Goal: Information Seeking & Learning: Compare options

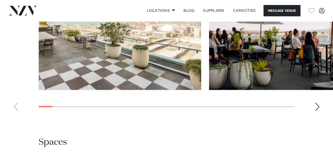
scroll to position [567, 0]
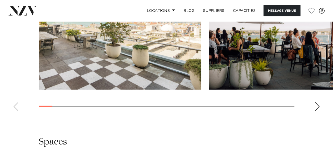
click at [318, 107] on div "Next slide" at bounding box center [317, 107] width 5 height 8
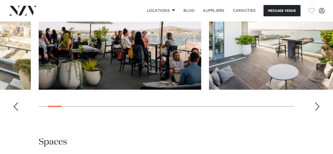
click at [318, 107] on div "Next slide" at bounding box center [317, 107] width 5 height 8
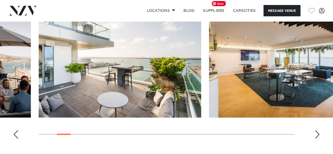
scroll to position [540, 0]
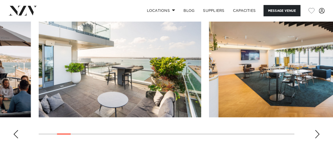
click at [317, 136] on div "Next slide" at bounding box center [317, 134] width 5 height 8
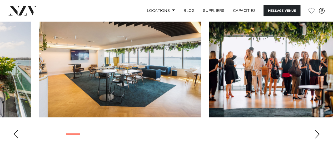
click at [317, 136] on div "Next slide" at bounding box center [317, 134] width 5 height 8
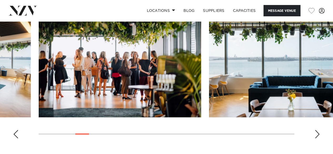
click at [317, 136] on div "Next slide" at bounding box center [317, 134] width 5 height 8
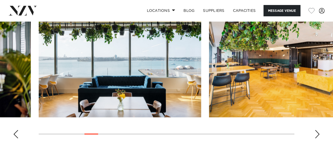
click at [317, 136] on div "Next slide" at bounding box center [317, 134] width 5 height 8
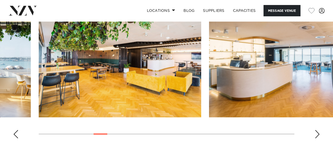
click at [317, 136] on div "Next slide" at bounding box center [317, 134] width 5 height 8
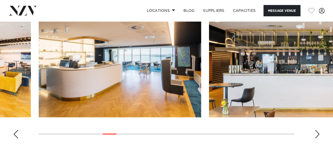
click at [317, 136] on div "Next slide" at bounding box center [317, 134] width 5 height 8
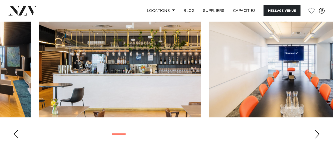
click at [317, 136] on div "Next slide" at bounding box center [317, 134] width 5 height 8
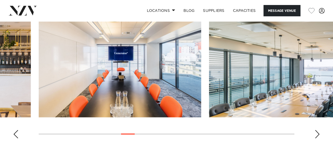
click at [317, 136] on div "Next slide" at bounding box center [317, 134] width 5 height 8
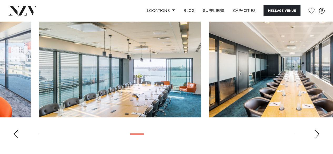
click at [317, 136] on div "Next slide" at bounding box center [317, 134] width 5 height 8
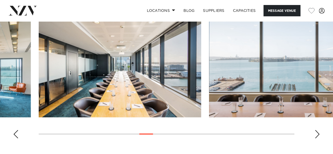
click at [317, 136] on div "Next slide" at bounding box center [317, 134] width 5 height 8
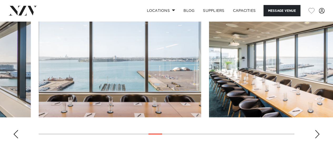
click at [317, 136] on div "Next slide" at bounding box center [317, 134] width 5 height 8
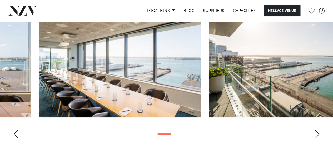
click at [317, 136] on div "Next slide" at bounding box center [317, 134] width 5 height 8
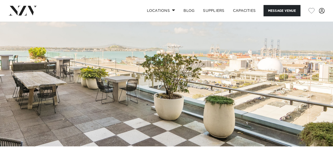
scroll to position [0, 0]
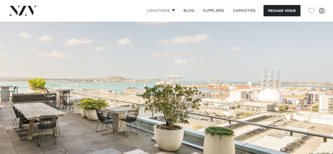
click at [172, 10] on span at bounding box center [173, 10] width 3 height 2
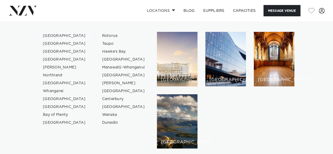
click at [48, 36] on link "[GEOGRAPHIC_DATA]" at bounding box center [64, 36] width 51 height 8
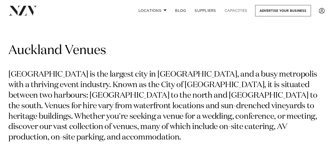
click at [244, 10] on link "Capacities" at bounding box center [236, 10] width 31 height 11
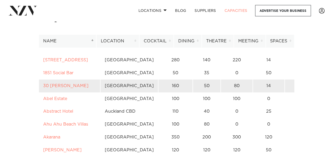
scroll to position [37, 0]
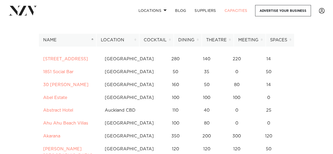
click at [128, 41] on th "Location" at bounding box center [117, 40] width 43 height 13
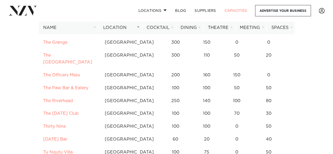
scroll to position [1440, 0]
click at [141, 133] on td "[GEOGRAPHIC_DATA]" at bounding box center [129, 139] width 58 height 13
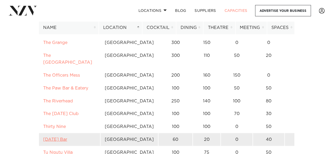
click at [55, 137] on link "Thursday Bar" at bounding box center [55, 139] width 24 height 4
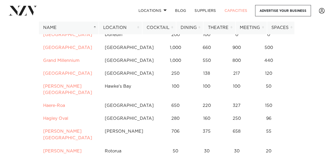
scroll to position [1350, 0]
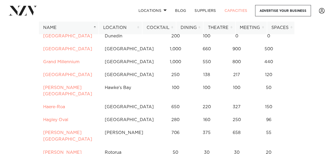
click at [131, 25] on th "Location" at bounding box center [120, 27] width 43 height 13
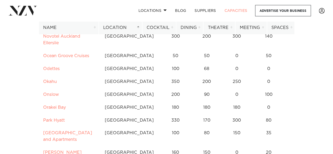
scroll to position [868, 0]
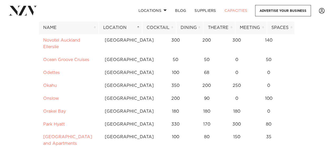
click at [168, 26] on th "Cocktail" at bounding box center [159, 27] width 34 height 13
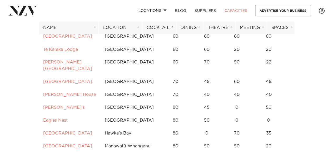
scroll to position [462, 0]
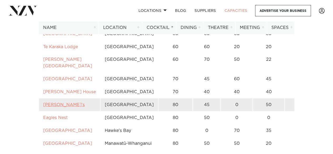
click at [54, 103] on link "[PERSON_NAME]'s" at bounding box center [64, 105] width 42 height 4
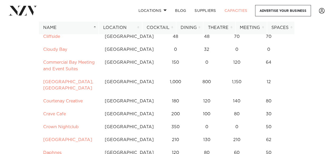
scroll to position [796, 0]
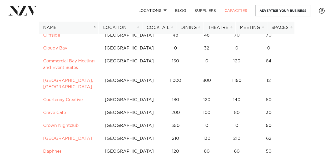
click at [171, 27] on th "Cocktail" at bounding box center [159, 27] width 34 height 13
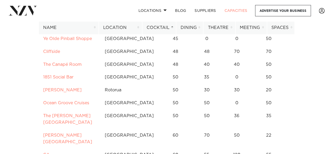
scroll to position [256, 0]
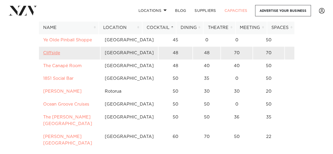
click at [51, 55] on link "Cliffside" at bounding box center [51, 53] width 17 height 4
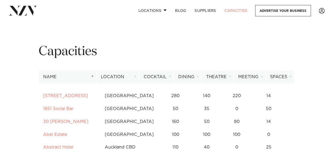
click at [172, 76] on th "Cocktail" at bounding box center [156, 77] width 35 height 13
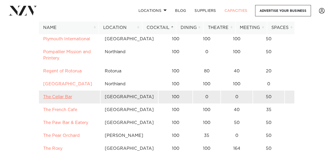
scroll to position [928, 0]
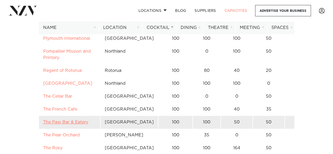
click at [65, 120] on link "The Paw Bar & Eatery" at bounding box center [65, 122] width 45 height 4
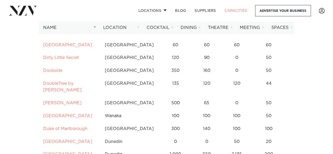
click at [161, 26] on th "Cocktail" at bounding box center [159, 27] width 34 height 13
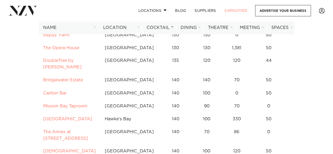
scroll to position [1415, 0]
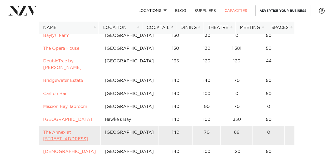
click at [70, 130] on link "The Annex at [STREET_ADDRESS]" at bounding box center [65, 135] width 45 height 11
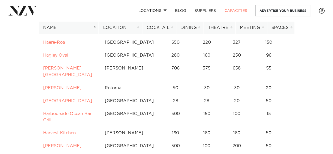
click at [155, 26] on th "Cocktail" at bounding box center [159, 27] width 34 height 13
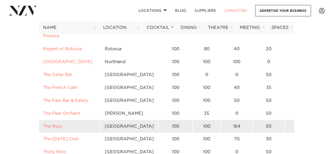
scroll to position [950, 0]
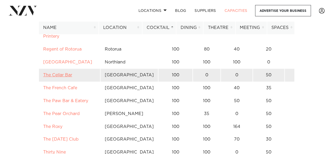
click at [68, 73] on link "The Cellar Bar" at bounding box center [57, 75] width 29 height 4
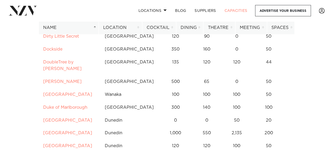
click at [164, 29] on th "Cocktail" at bounding box center [159, 27] width 34 height 13
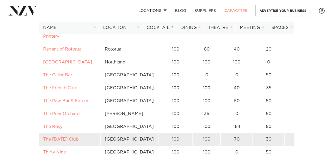
click at [67, 137] on link "The Tuesday Club" at bounding box center [61, 139] width 36 height 4
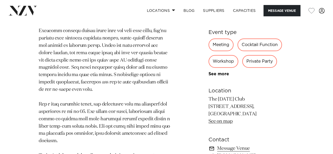
scroll to position [303, 0]
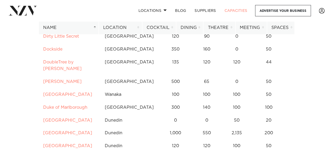
click at [158, 27] on th "Cocktail" at bounding box center [159, 27] width 34 height 13
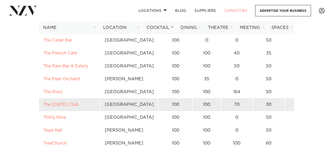
scroll to position [987, 0]
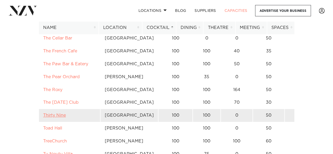
click at [51, 113] on link "Thirty Nine" at bounding box center [54, 115] width 23 height 4
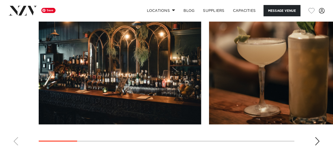
scroll to position [476, 0]
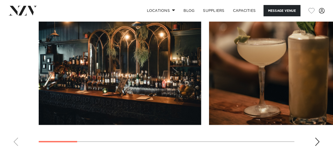
click at [316, 143] on div "Next slide" at bounding box center [317, 142] width 5 height 8
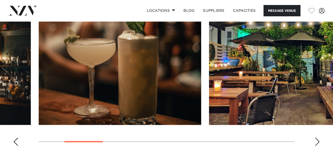
click at [316, 143] on div "Next slide" at bounding box center [317, 142] width 5 height 8
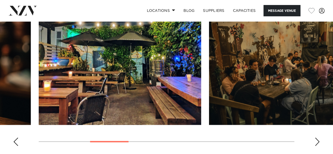
click at [316, 143] on div "Next slide" at bounding box center [317, 142] width 5 height 8
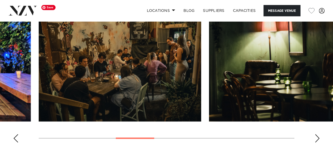
scroll to position [481, 0]
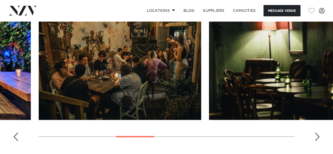
click at [317, 138] on div "Next slide" at bounding box center [317, 137] width 5 height 8
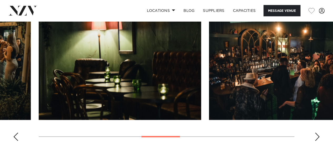
click at [317, 138] on div "Next slide" at bounding box center [317, 137] width 5 height 8
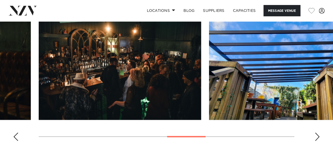
click at [317, 138] on div "Next slide" at bounding box center [317, 137] width 5 height 8
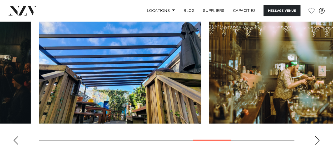
scroll to position [476, 0]
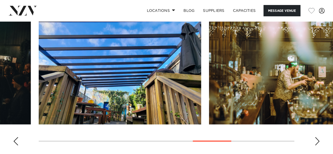
click at [314, 139] on swiper-container at bounding box center [166, 77] width 333 height 145
click at [317, 141] on div "Next slide" at bounding box center [317, 141] width 5 height 8
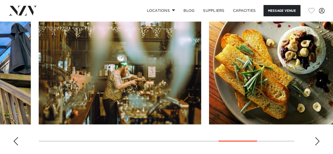
click at [317, 141] on div "Next slide" at bounding box center [317, 141] width 5 height 8
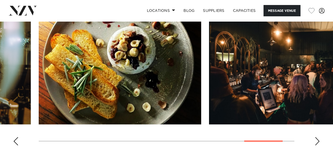
click at [317, 141] on div "Next slide" at bounding box center [317, 141] width 5 height 8
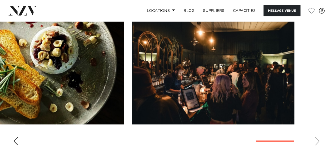
click at [317, 141] on swiper-container at bounding box center [166, 77] width 333 height 145
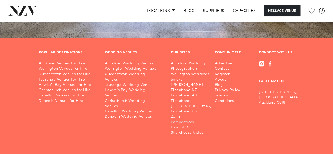
scroll to position [771, 0]
click at [52, 62] on link "Auckland Venues for Hire" at bounding box center [68, 63] width 58 height 5
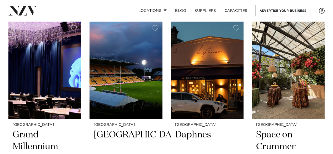
scroll to position [4050, 0]
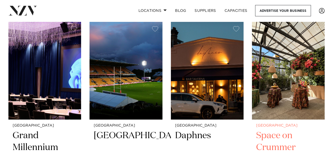
click at [264, 130] on h2 "Space on Crummer" at bounding box center [288, 148] width 64 height 36
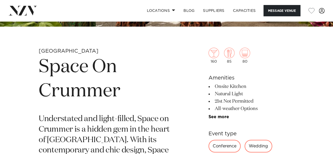
scroll to position [125, 0]
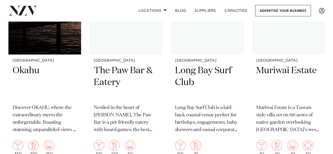
scroll to position [6021, 0]
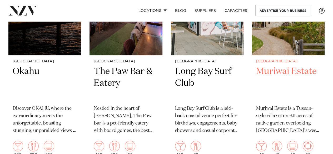
click at [282, 66] on h2 "Muriwai Estate" at bounding box center [288, 84] width 64 height 36
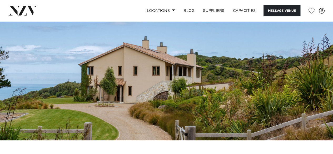
scroll to position [29, 0]
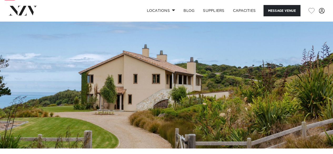
click at [299, 78] on img at bounding box center [166, 70] width 333 height 156
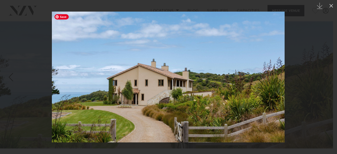
click at [259, 90] on img at bounding box center [168, 77] width 233 height 131
click at [294, 98] on div at bounding box center [168, 77] width 337 height 154
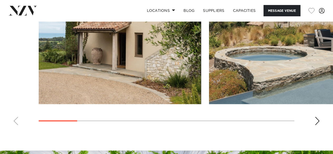
scroll to position [498, 0]
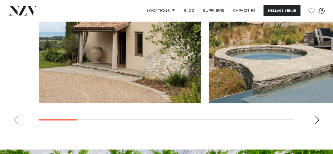
click at [320, 122] on div "Next slide" at bounding box center [317, 120] width 5 height 8
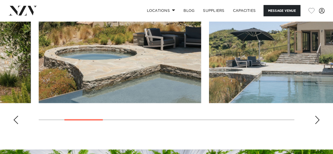
click at [320, 122] on div "Next slide" at bounding box center [317, 120] width 5 height 8
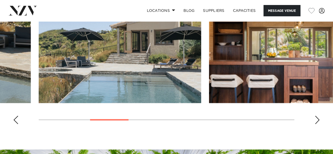
click at [320, 122] on div "Next slide" at bounding box center [317, 120] width 5 height 8
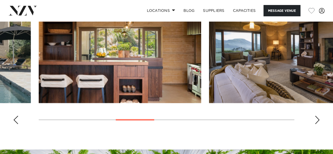
click at [320, 122] on div "Next slide" at bounding box center [317, 120] width 5 height 8
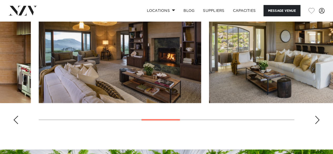
click at [320, 122] on div "Next slide" at bounding box center [317, 120] width 5 height 8
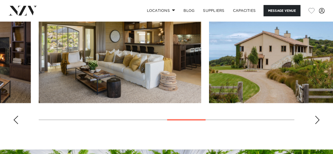
click at [320, 122] on div "Next slide" at bounding box center [317, 120] width 5 height 8
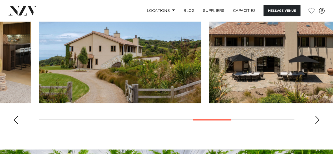
click at [320, 122] on div "Next slide" at bounding box center [317, 120] width 5 height 8
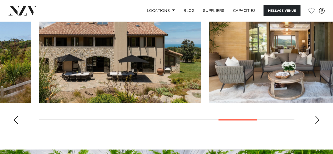
click at [320, 122] on div "Next slide" at bounding box center [317, 120] width 5 height 8
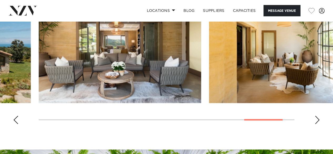
click at [320, 122] on div "Next slide" at bounding box center [317, 120] width 5 height 8
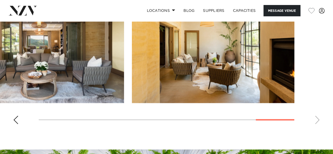
click at [315, 122] on swiper-container at bounding box center [166, 56] width 333 height 145
click at [317, 121] on swiper-container at bounding box center [166, 56] width 333 height 145
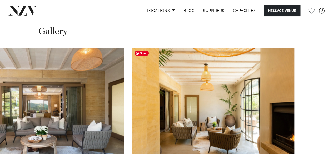
scroll to position [433, 0]
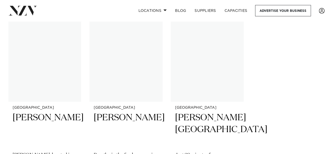
scroll to position [6610, 0]
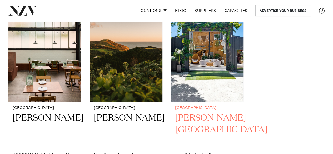
click at [200, 112] on h2 "[PERSON_NAME][GEOGRAPHIC_DATA]" at bounding box center [207, 130] width 64 height 36
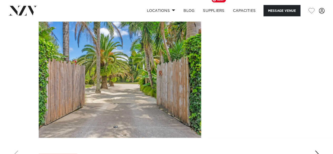
scroll to position [473, 0]
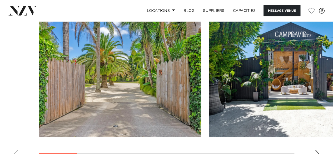
click at [316, 150] on div "Next slide" at bounding box center [317, 154] width 5 height 8
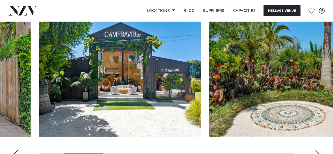
click at [316, 150] on div "Next slide" at bounding box center [317, 154] width 5 height 8
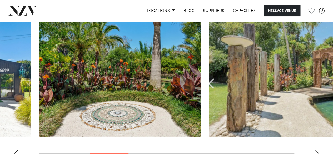
click at [316, 150] on div "Next slide" at bounding box center [317, 154] width 5 height 8
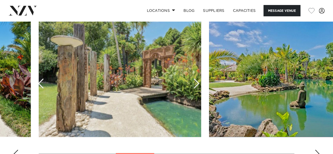
click at [316, 150] on div "Next slide" at bounding box center [317, 154] width 5 height 8
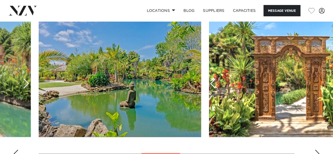
click at [316, 150] on div "Next slide" at bounding box center [317, 154] width 5 height 8
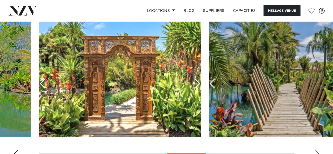
click at [316, 150] on div "Next slide" at bounding box center [317, 154] width 5 height 8
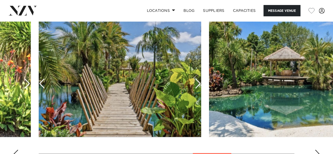
click at [316, 150] on div "Next slide" at bounding box center [317, 154] width 5 height 8
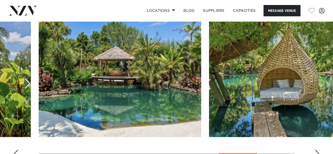
click at [316, 150] on div "Next slide" at bounding box center [317, 154] width 5 height 8
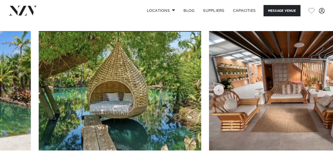
scroll to position [461, 0]
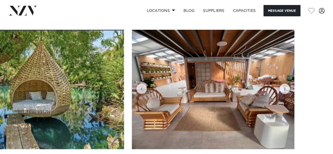
click at [317, 143] on swiper-container at bounding box center [166, 102] width 333 height 145
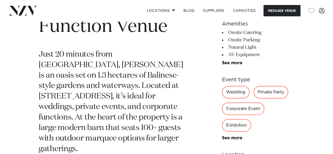
scroll to position [215, 0]
